Goal: Task Accomplishment & Management: Use online tool/utility

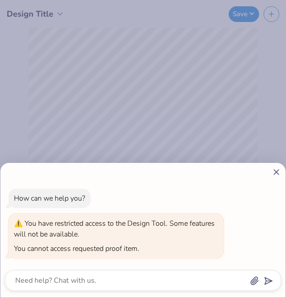
click at [273, 176] on icon at bounding box center [276, 171] width 9 height 9
type textarea "x"
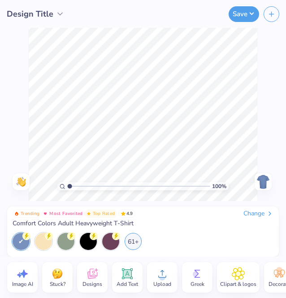
click at [53, 13] on div "Design Title" at bounding box center [36, 14] width 58 height 12
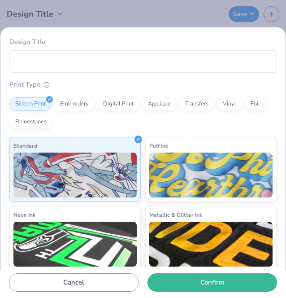
click at [108, 21] on div "Design Title Print Type Screen Print Embroidery Digital Print Applique Transfer…" at bounding box center [143, 149] width 286 height 298
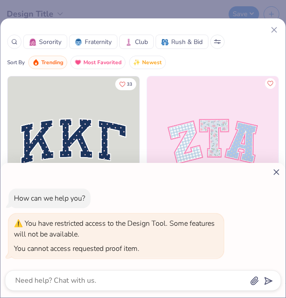
click at [273, 32] on div "How can we help you? You have restricted access to the Design Tool. Some featur…" at bounding box center [143, 149] width 286 height 298
type textarea "x"
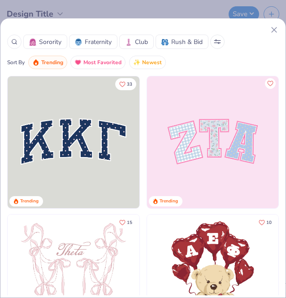
click at [274, 30] on line at bounding box center [274, 29] width 5 height 5
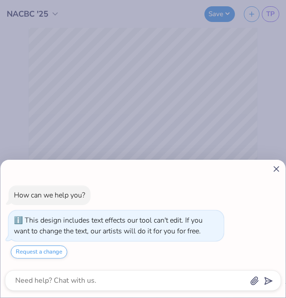
click at [279, 168] on icon at bounding box center [276, 168] width 9 height 9
type textarea "x"
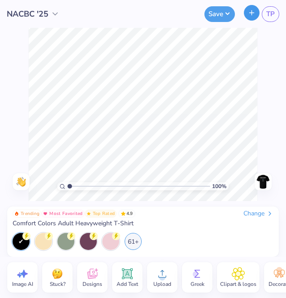
click at [255, 17] on button "button" at bounding box center [252, 13] width 16 height 16
click at [165, 274] on icon at bounding box center [162, 273] width 13 height 13
click at [134, 241] on div "61+" at bounding box center [133, 240] width 17 height 17
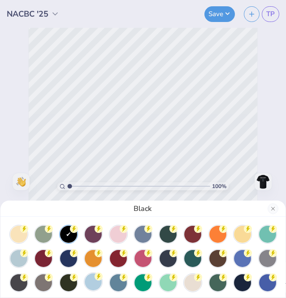
click at [92, 281] on div at bounding box center [93, 281] width 17 height 17
drag, startPoint x: 70, startPoint y: 187, endPoint x: 57, endPoint y: 186, distance: 12.6
click at [57, 186] on div "Hydrangea" at bounding box center [143, 149] width 286 height 298
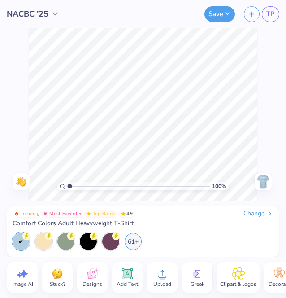
click at [264, 146] on div "100 % Need help? Chat with us. Back" at bounding box center [143, 114] width 286 height 173
click at [260, 184] on img at bounding box center [263, 181] width 14 height 14
click at [264, 182] on img at bounding box center [263, 181] width 14 height 14
click at [43, 14] on span "NACBC '25" at bounding box center [28, 14] width 42 height 12
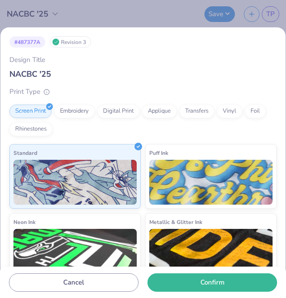
click at [52, 77] on input "NACBC '25" at bounding box center [142, 74] width 267 height 12
drag, startPoint x: 56, startPoint y: 72, endPoint x: -1, endPoint y: 53, distance: 60.4
click at [0, 53] on html "NACBC '25 Save TP Image AI Stuck? Designs Add Text Upload Greek Clipart & logos…" at bounding box center [143, 149] width 286 height 298
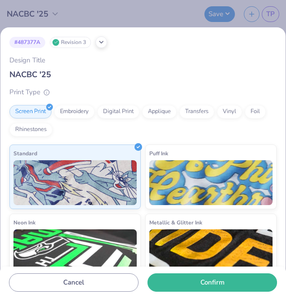
click at [51, 73] on input "NACBC '25" at bounding box center [142, 75] width 267 height 12
click at [56, 76] on input "NACBC '25" at bounding box center [142, 75] width 267 height 12
click at [45, 77] on input "NACBC '25" at bounding box center [142, 75] width 267 height 12
click at [53, 76] on input "NACBC '25" at bounding box center [142, 75] width 267 height 12
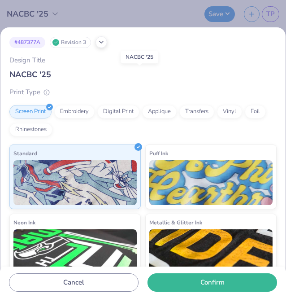
click at [69, 44] on div "Revision 3" at bounding box center [70, 42] width 41 height 11
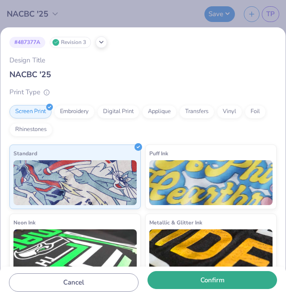
click at [187, 281] on button "Confirm" at bounding box center [212, 280] width 130 height 18
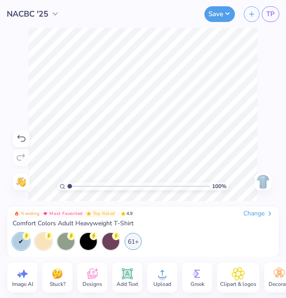
click at [263, 180] on img at bounding box center [263, 181] width 14 height 14
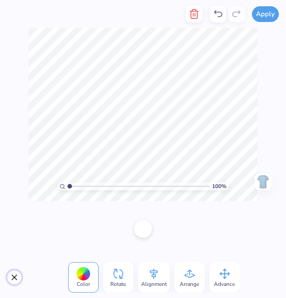
click at [8, 275] on button "Close" at bounding box center [14, 277] width 14 height 14
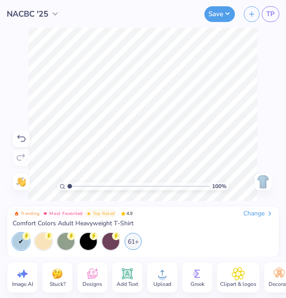
click at [132, 271] on icon at bounding box center [127, 273] width 13 height 13
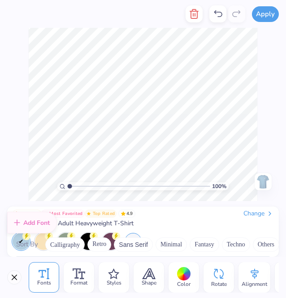
scroll to position [4221, 0]
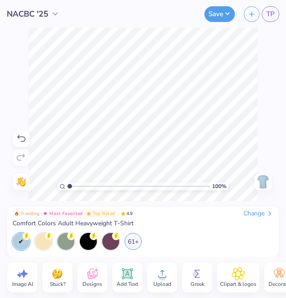
click at [259, 182] on img at bounding box center [263, 181] width 14 height 14
click at [228, 17] on button "Save" at bounding box center [219, 13] width 30 height 16
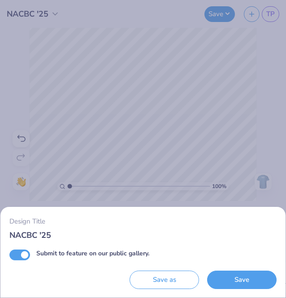
click at [51, 236] on input "NACBC '25" at bounding box center [142, 235] width 267 height 12
click at [158, 218] on div "NACBC '25" at bounding box center [143, 218] width 38 height 13
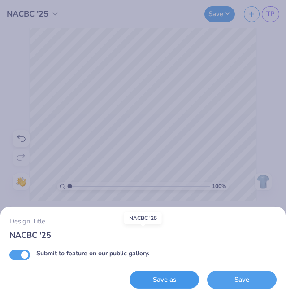
click at [169, 274] on button "Save as" at bounding box center [164, 279] width 69 height 18
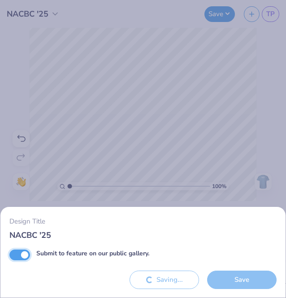
click at [25, 253] on input "Submit to feature on our public gallery." at bounding box center [19, 254] width 21 height 11
checkbox input "false"
click at [179, 175] on div "Design Title NACBC '25 Submit to feature on our public gallery. Saving... Save" at bounding box center [143, 149] width 286 height 298
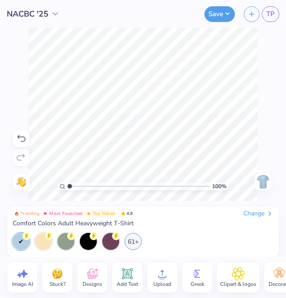
click at [268, 184] on img at bounding box center [263, 181] width 14 height 14
drag, startPoint x: 268, startPoint y: 183, endPoint x: 259, endPoint y: 183, distance: 9.0
click at [259, 183] on img at bounding box center [263, 181] width 14 height 14
click at [265, 184] on img at bounding box center [263, 181] width 14 height 14
click at [266, 190] on div at bounding box center [263, 181] width 17 height 17
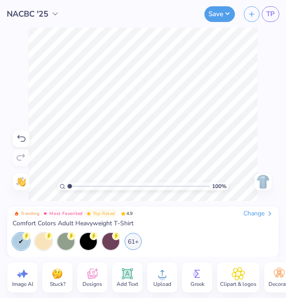
click at [164, 274] on circle at bounding box center [162, 277] width 6 height 6
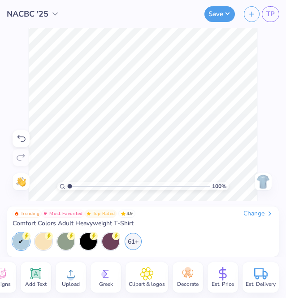
click at [220, 269] on icon at bounding box center [223, 273] width 7 height 8
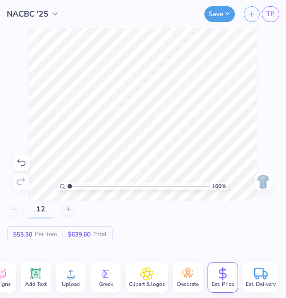
click at [53, 208] on input "12" at bounding box center [40, 209] width 35 height 16
type input "1"
click at [53, 212] on input "91" at bounding box center [40, 209] width 35 height 16
type input "9"
type input "100"
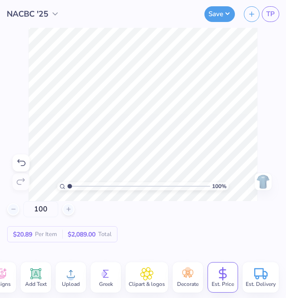
click at [259, 280] on span "Est. Delivery" at bounding box center [261, 283] width 30 height 7
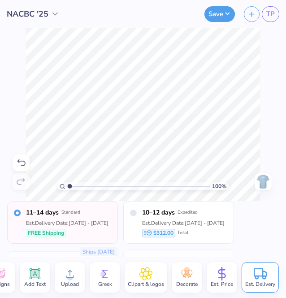
click at [227, 267] on icon at bounding box center [221, 273] width 13 height 13
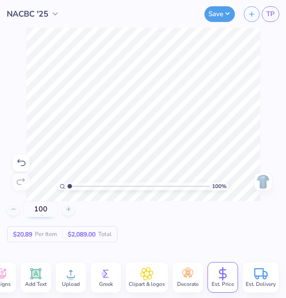
click at [52, 209] on input "100" at bounding box center [40, 209] width 35 height 16
type input "100"
